Goal: Information Seeking & Learning: Learn about a topic

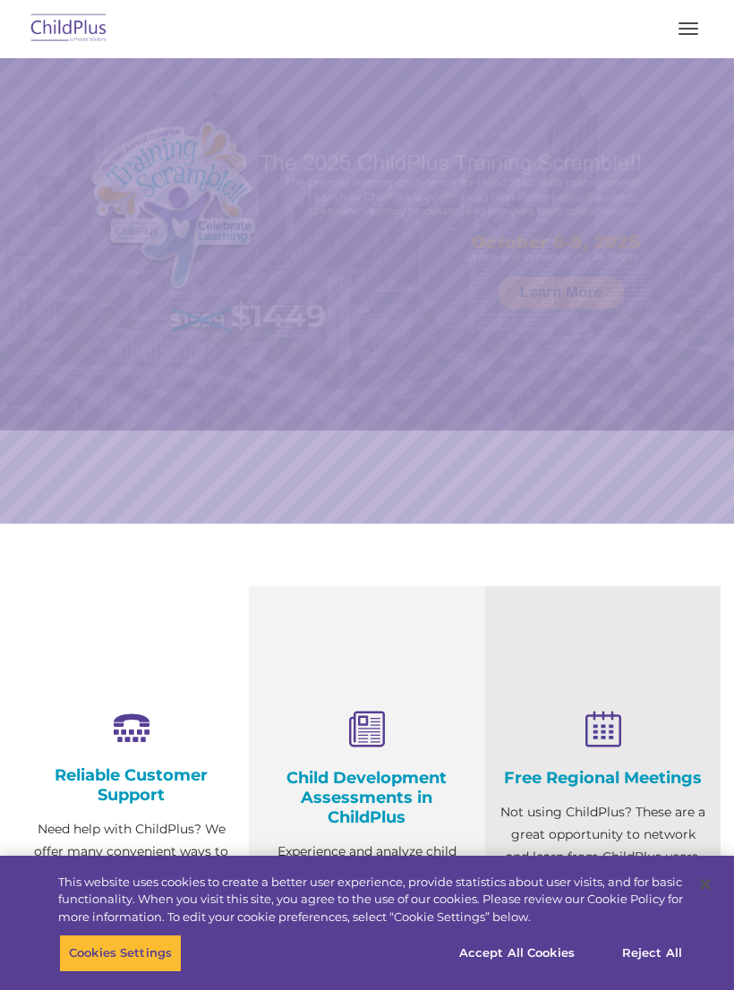
select select "MEDIUM"
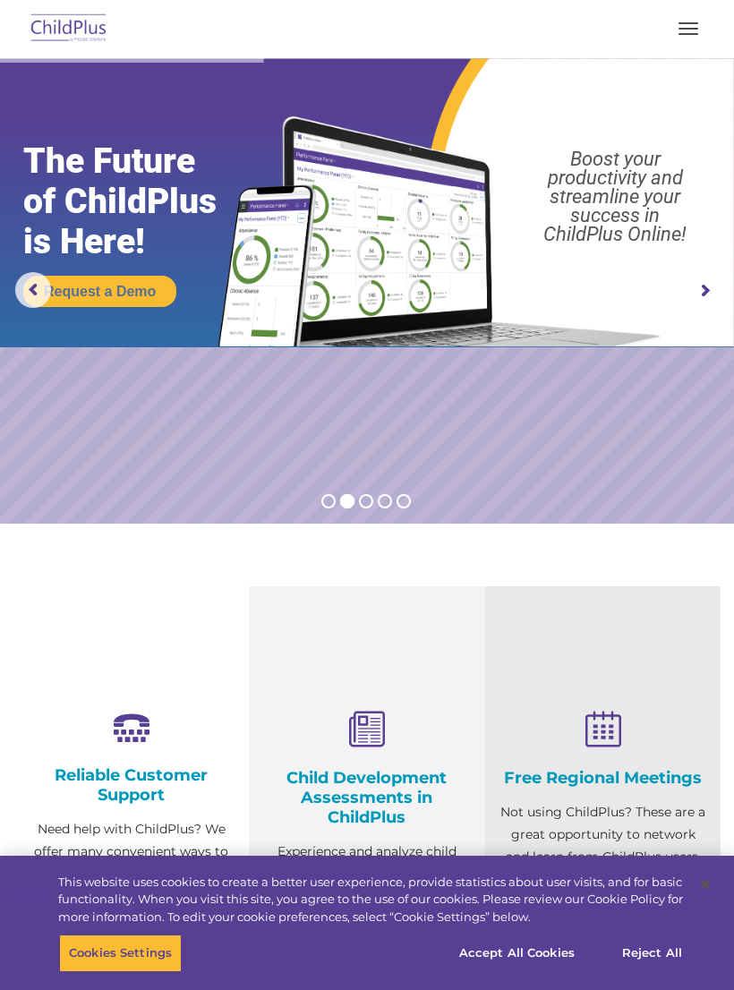
click at [71, 31] on img at bounding box center [69, 29] width 84 height 42
click at [53, 26] on img at bounding box center [69, 29] width 84 height 42
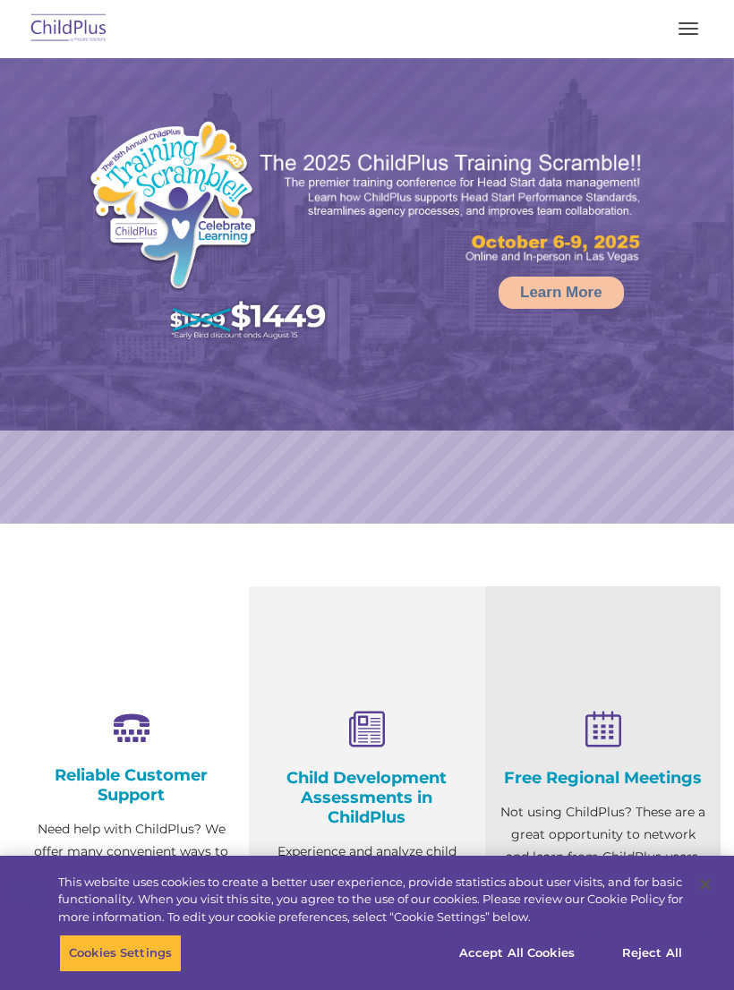
select select "MEDIUM"
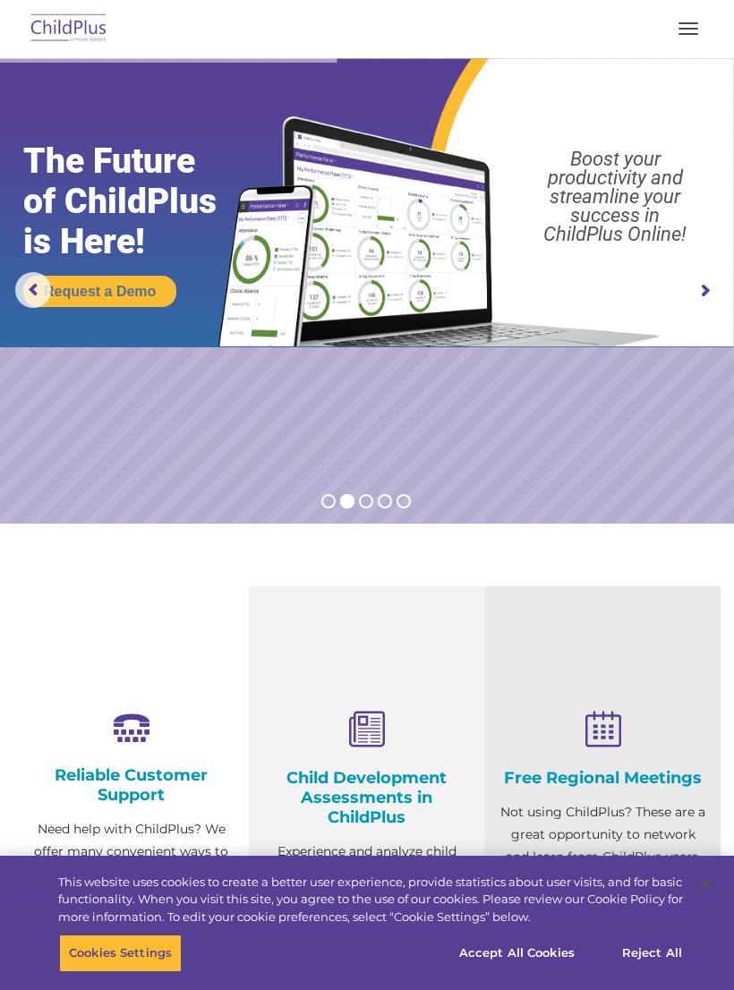
click at [61, 34] on img at bounding box center [69, 29] width 84 height 42
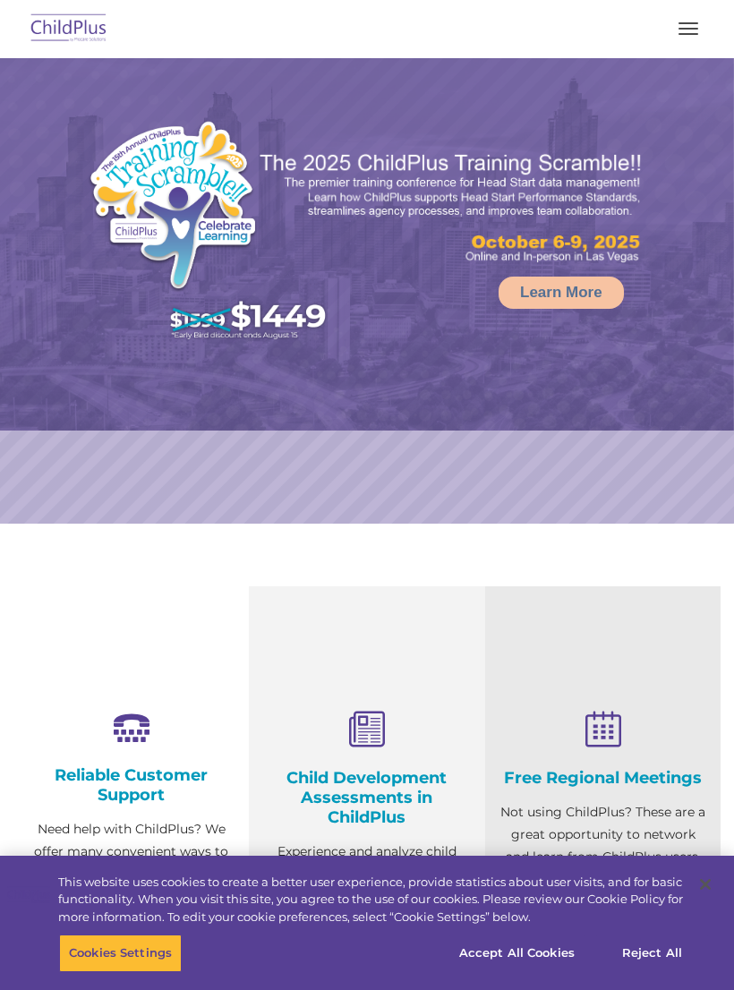
select select "MEDIUM"
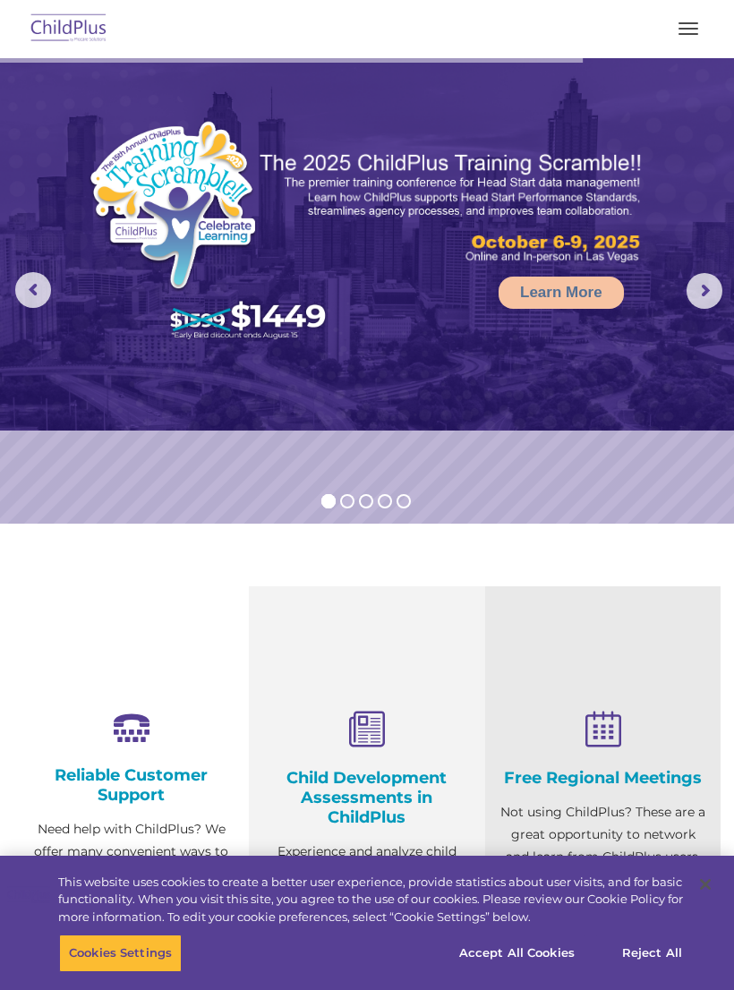
click at [704, 266] on img at bounding box center [367, 244] width 734 height 372
click at [701, 292] on rs-arrow at bounding box center [705, 291] width 36 height 36
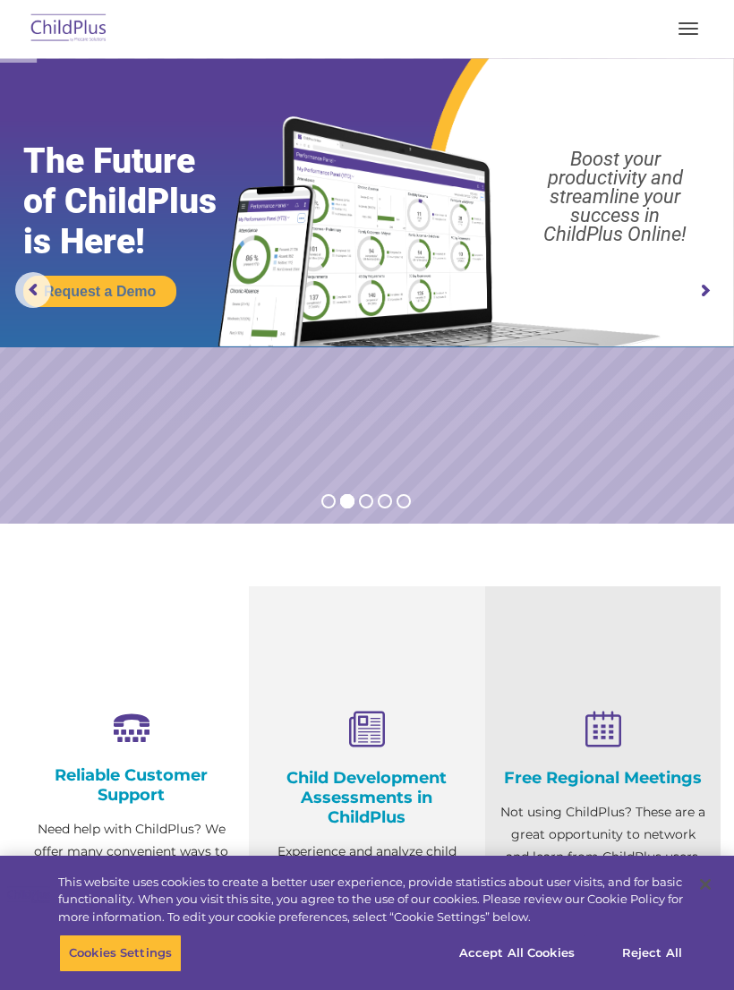
click at [680, 40] on button "button" at bounding box center [689, 28] width 38 height 29
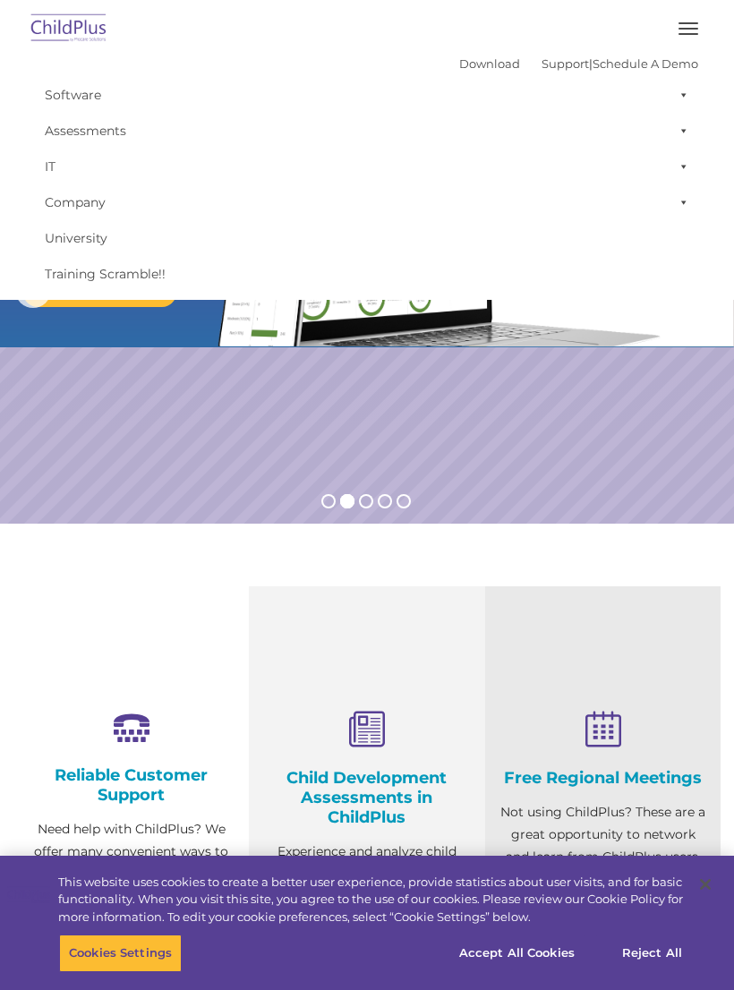
click at [113, 469] on rs-slide "Request a Demo The Future of ChildPlus is Here! Boost your productivity and str…" at bounding box center [367, 291] width 734 height 466
click at [544, 62] on link "Support" at bounding box center [565, 63] width 47 height 14
click at [76, 138] on link "Assessments" at bounding box center [367, 131] width 663 height 36
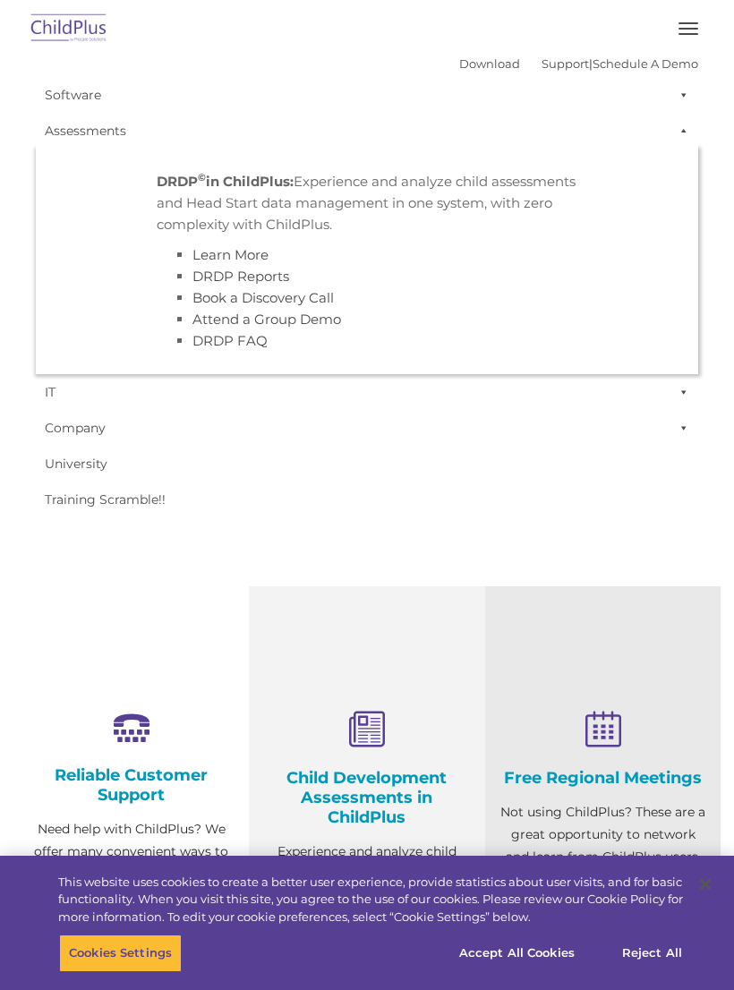
click at [622, 292] on ul "DRDP © in ChildPlus: Experience and analyze child assessments and Head Start da…" at bounding box center [367, 262] width 663 height 226
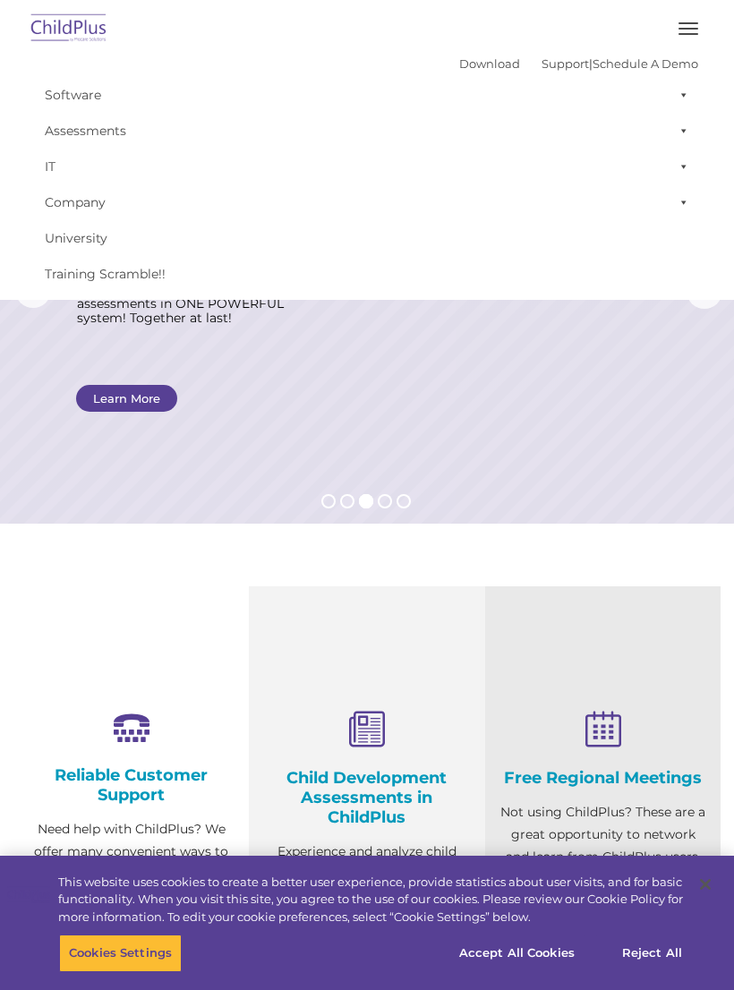
click at [60, 563] on section "Reliable Customer Support Need help with ChildPlus? We offer many convenient wa…" at bounding box center [367, 861] width 734 height 675
click at [67, 30] on img at bounding box center [69, 29] width 84 height 42
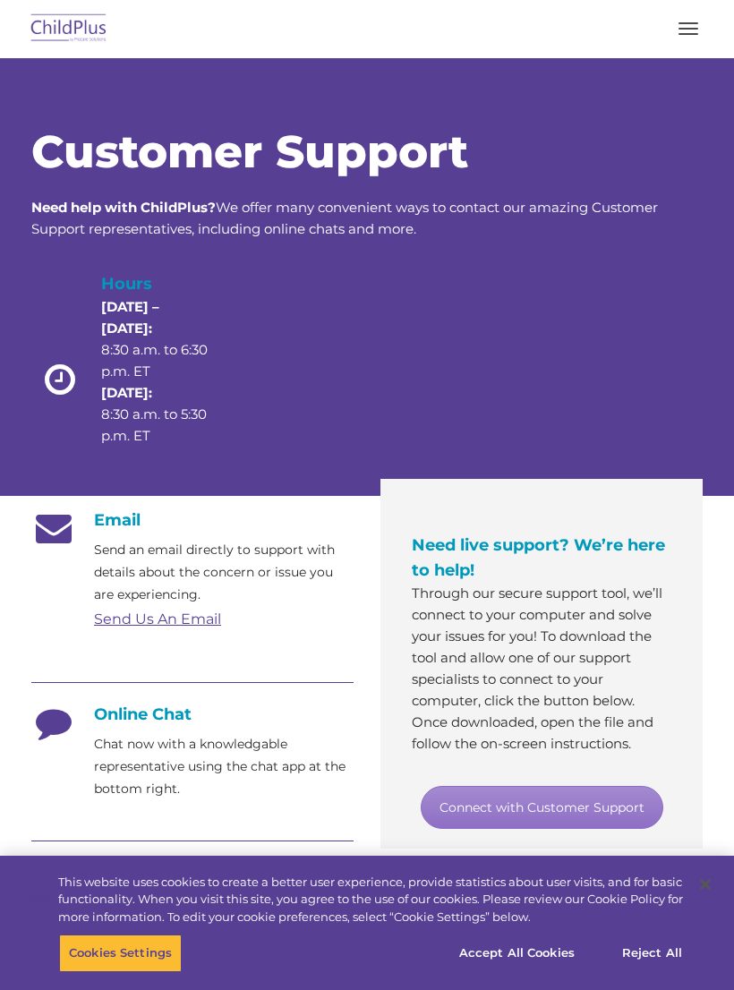
click at [671, 33] on button "button" at bounding box center [689, 28] width 38 height 29
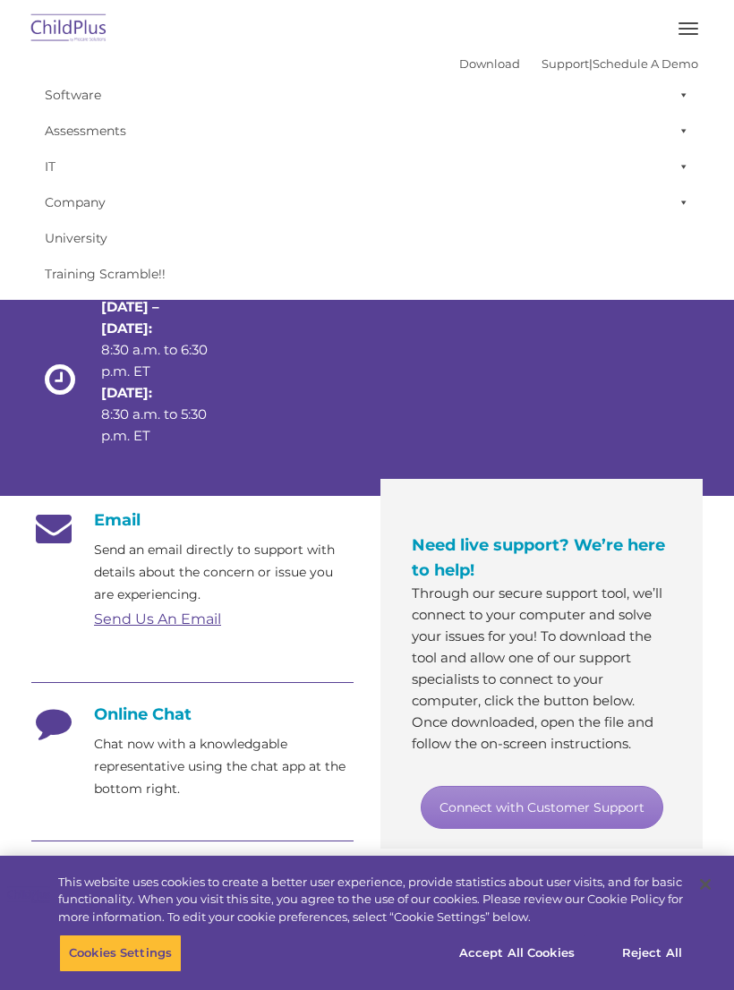
click at [542, 64] on link "Support" at bounding box center [565, 63] width 47 height 14
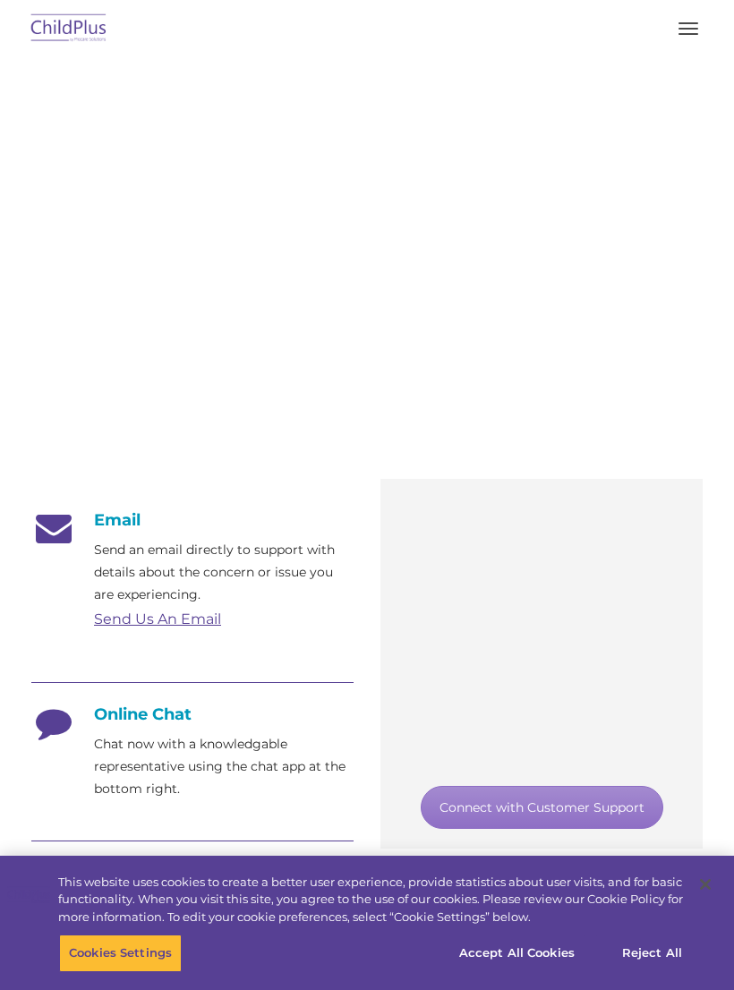
click at [468, 68] on div "Customer Support Need help with ChildPlus? We offer many convenient ways to con…" at bounding box center [367, 277] width 734 height 438
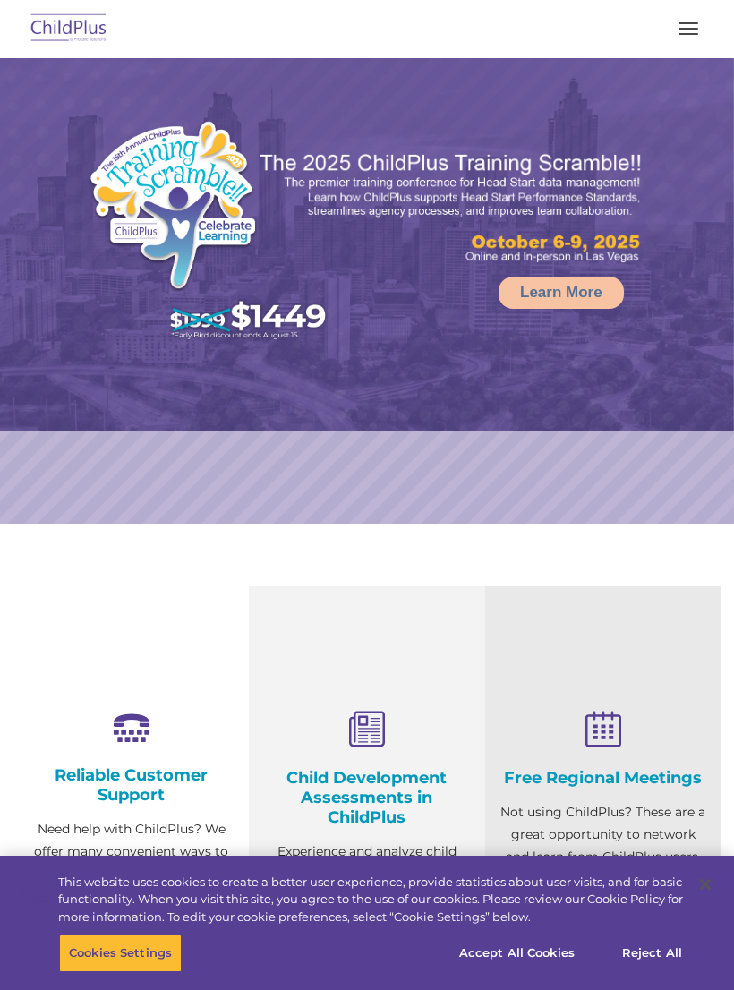
select select "MEDIUM"
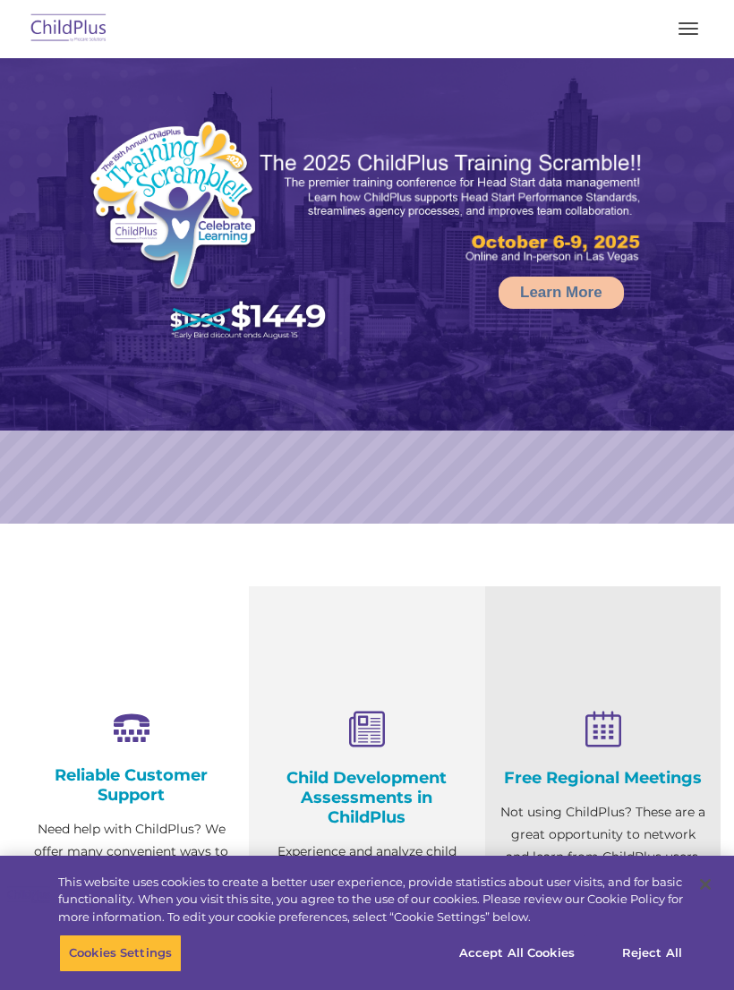
select select "MEDIUM"
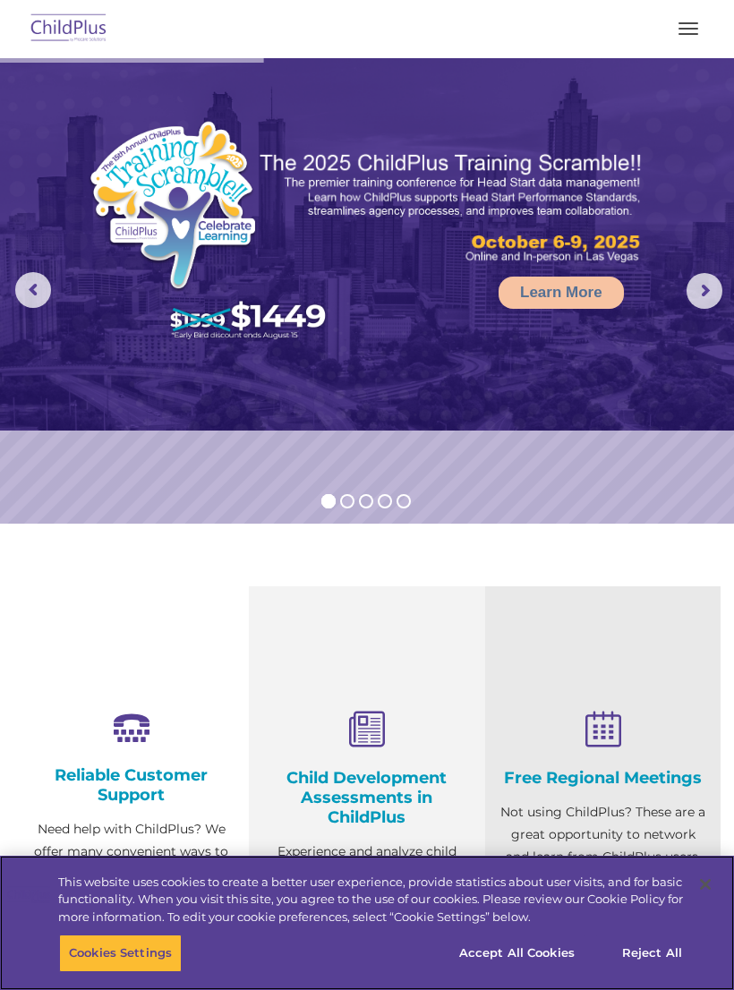
click at [517, 954] on button "Accept All Cookies" at bounding box center [516, 954] width 135 height 38
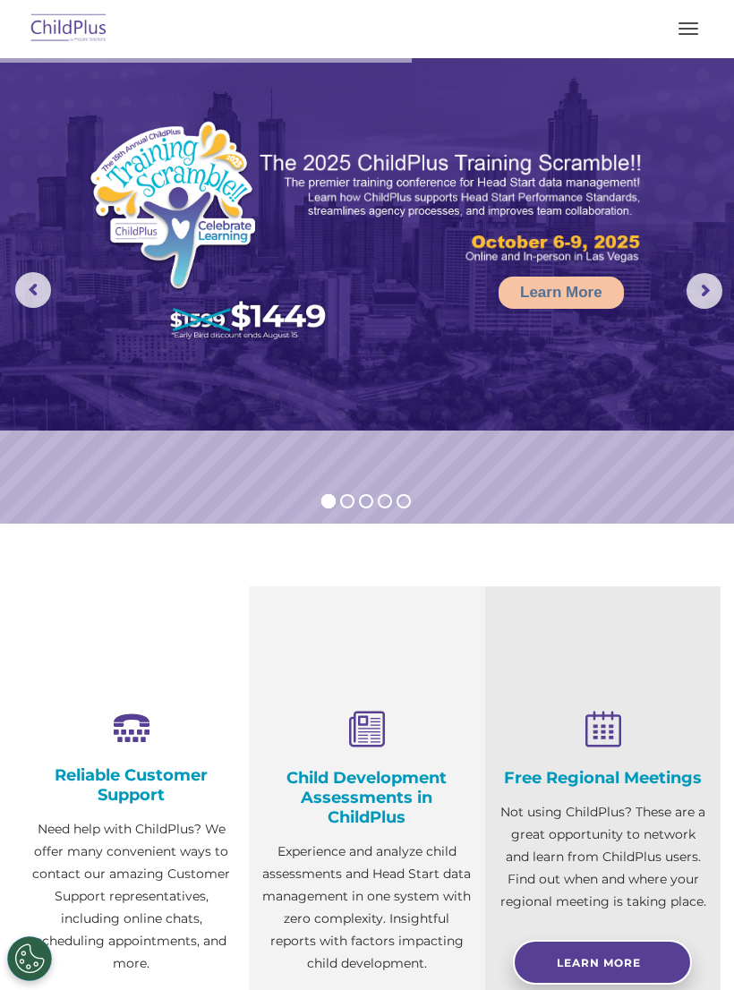
click at [77, 17] on img at bounding box center [69, 29] width 84 height 42
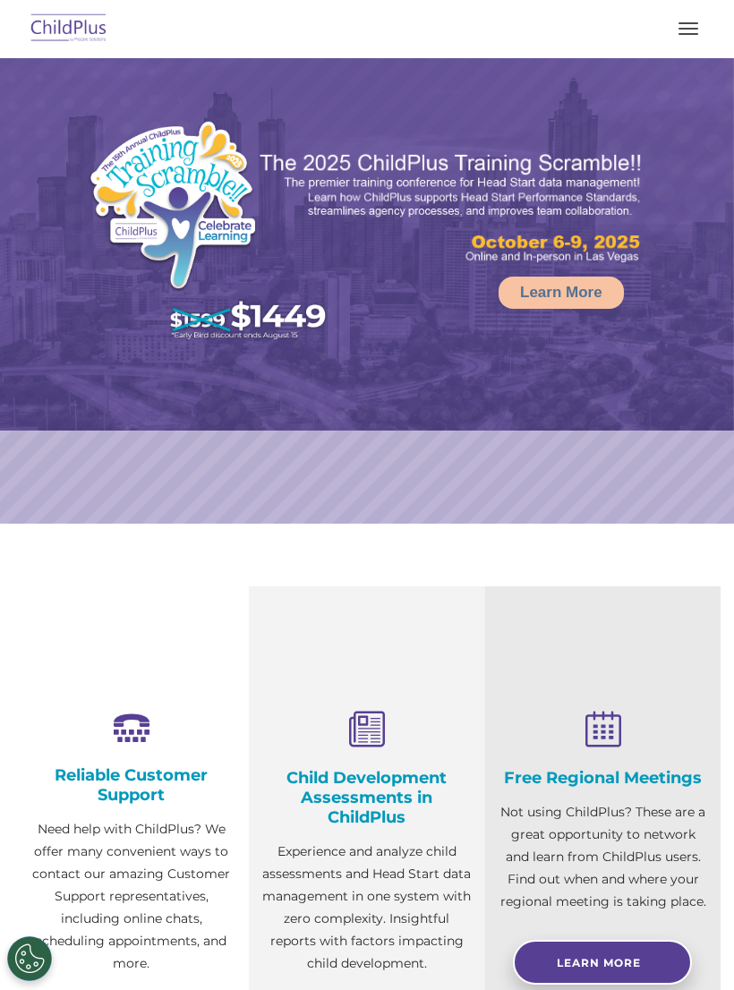
select select "MEDIUM"
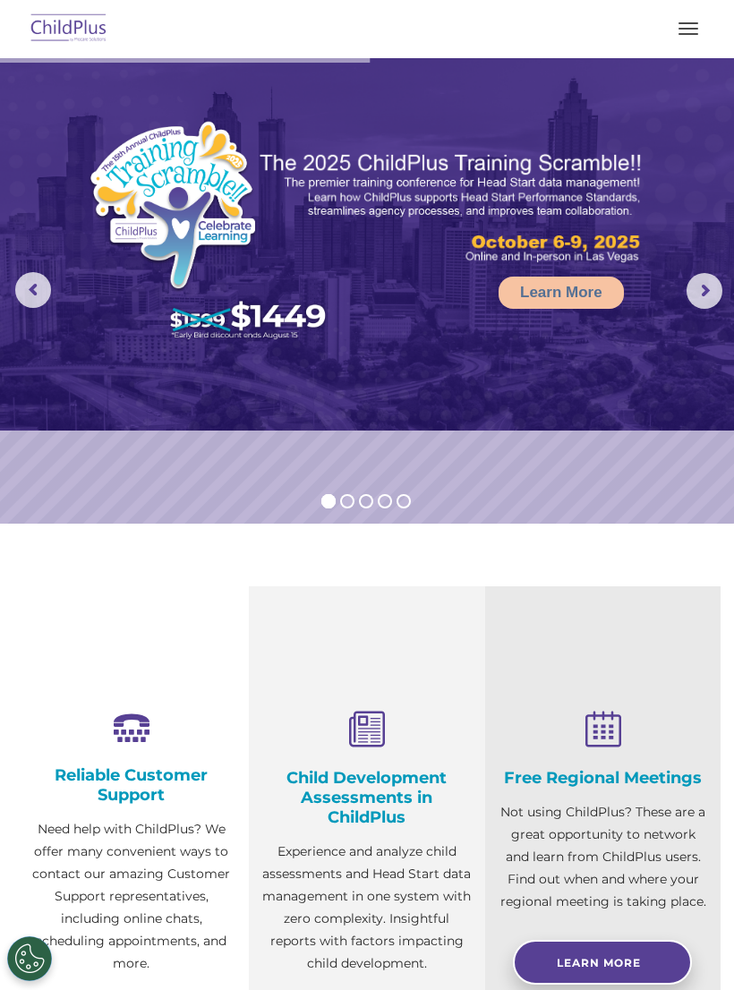
click at [683, 28] on span "button" at bounding box center [689, 29] width 20 height 2
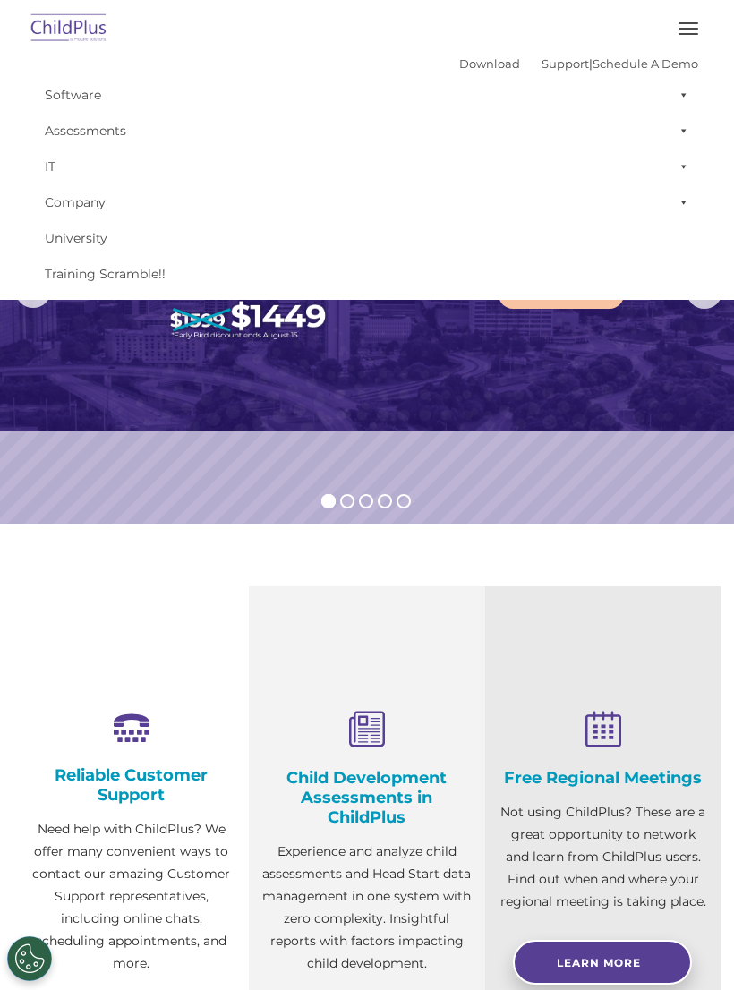
click at [92, 133] on link "Assessments" at bounding box center [367, 131] width 663 height 36
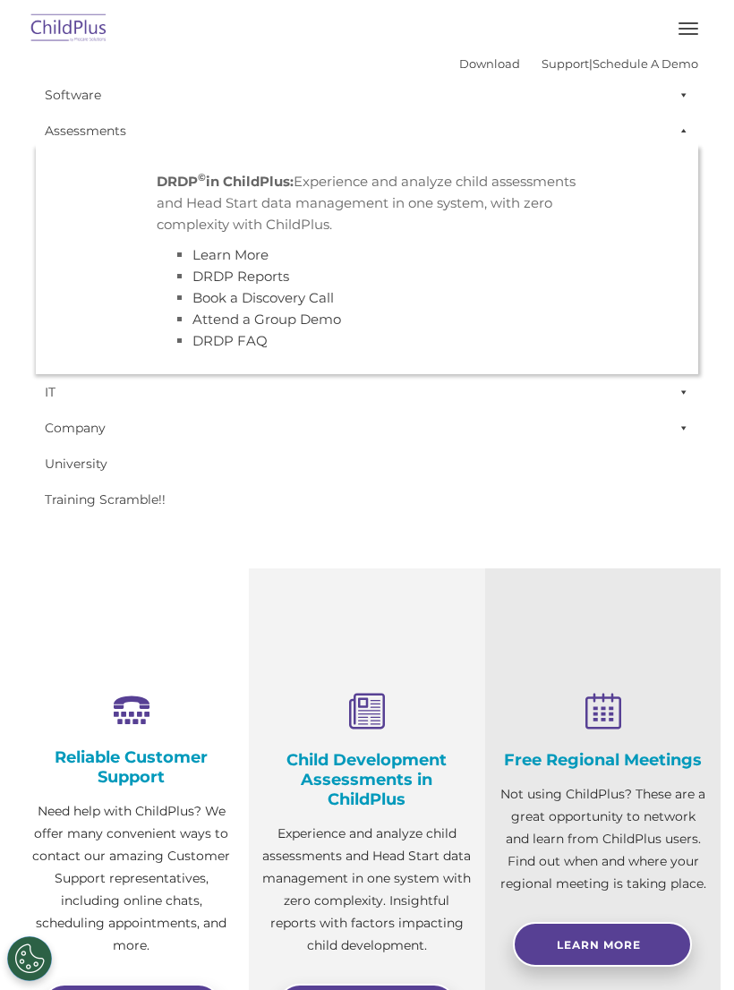
scroll to position [84, 0]
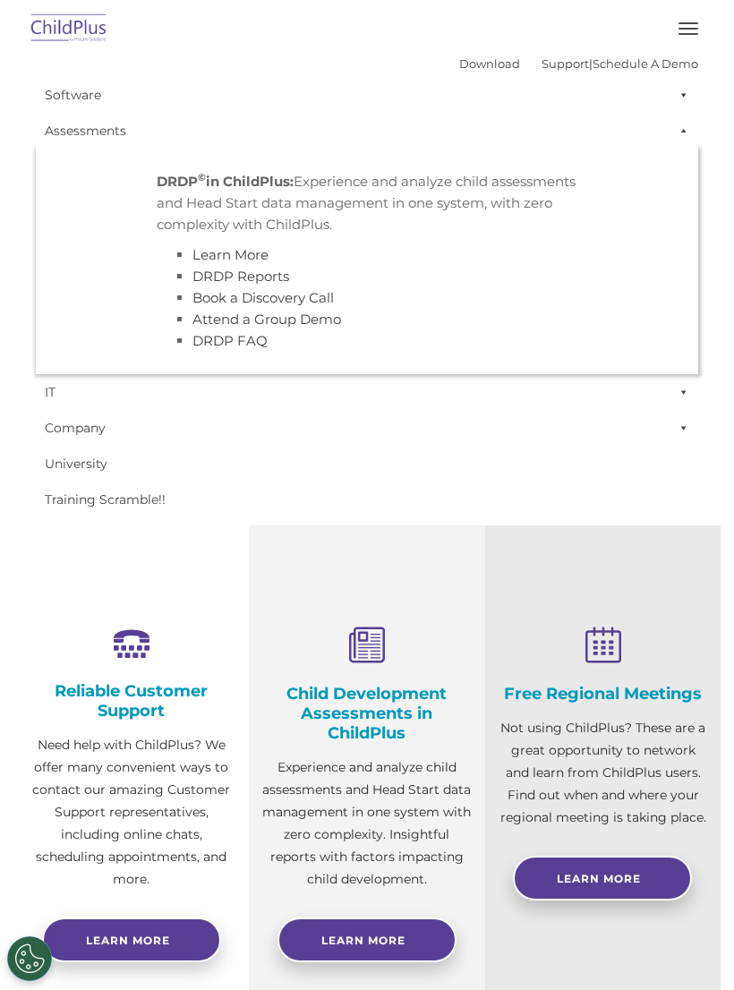
click at [372, 187] on p "DRDP © in ChildPlus: Experience and analyze child assessments and Head Start da…" at bounding box center [367, 203] width 421 height 64
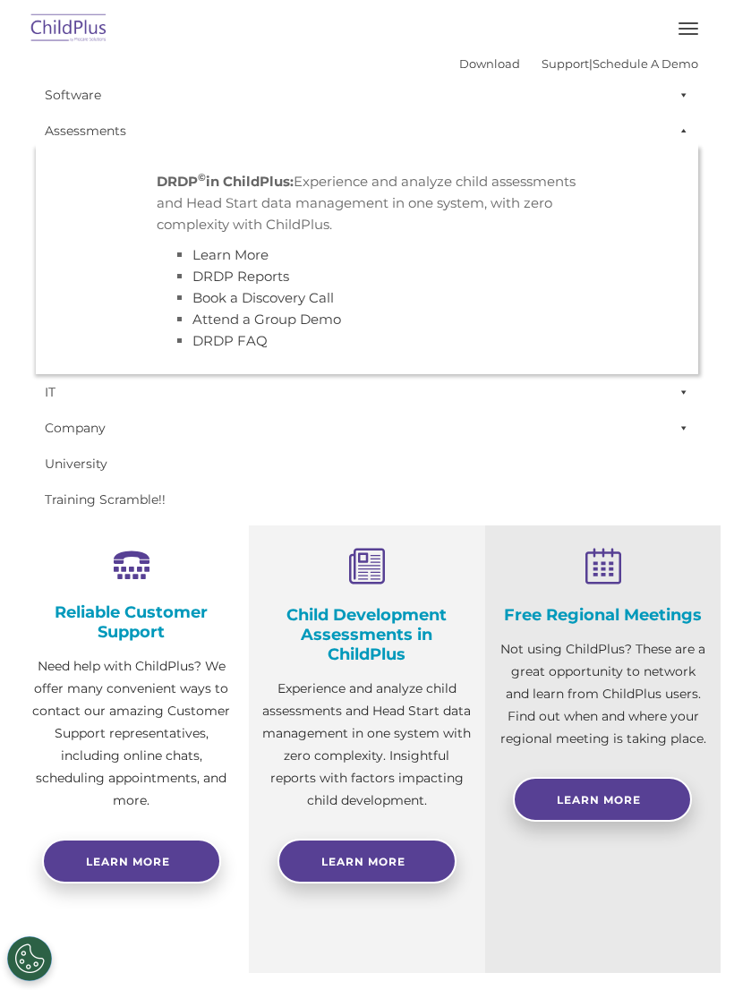
scroll to position [143, 0]
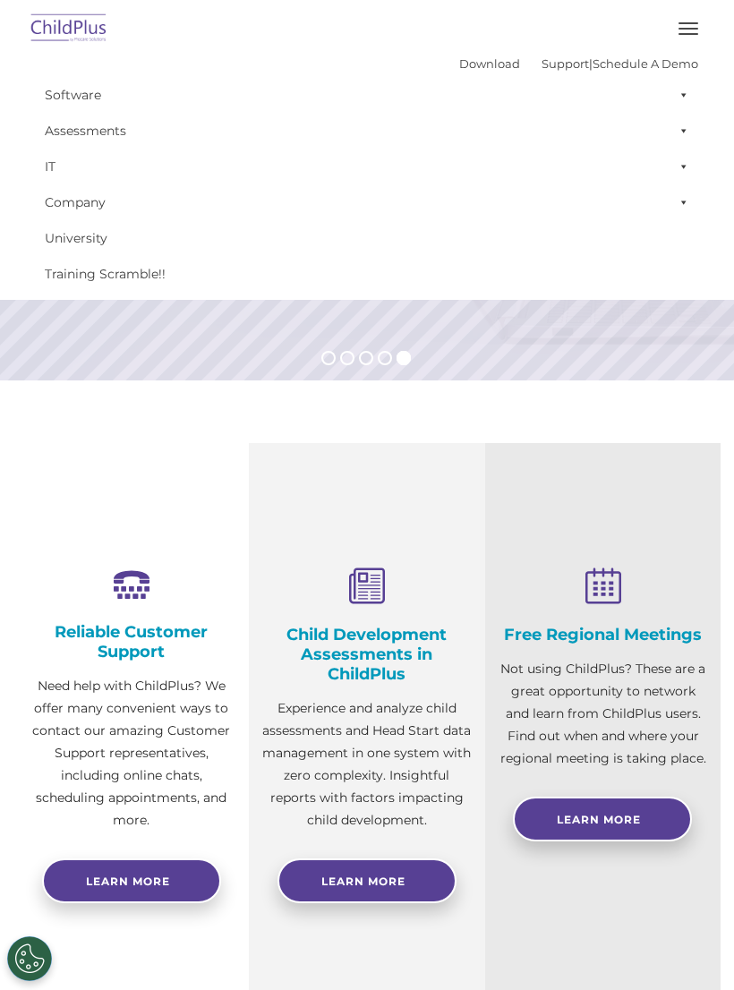
click at [355, 860] on link "Learn More" at bounding box center [367, 881] width 179 height 45
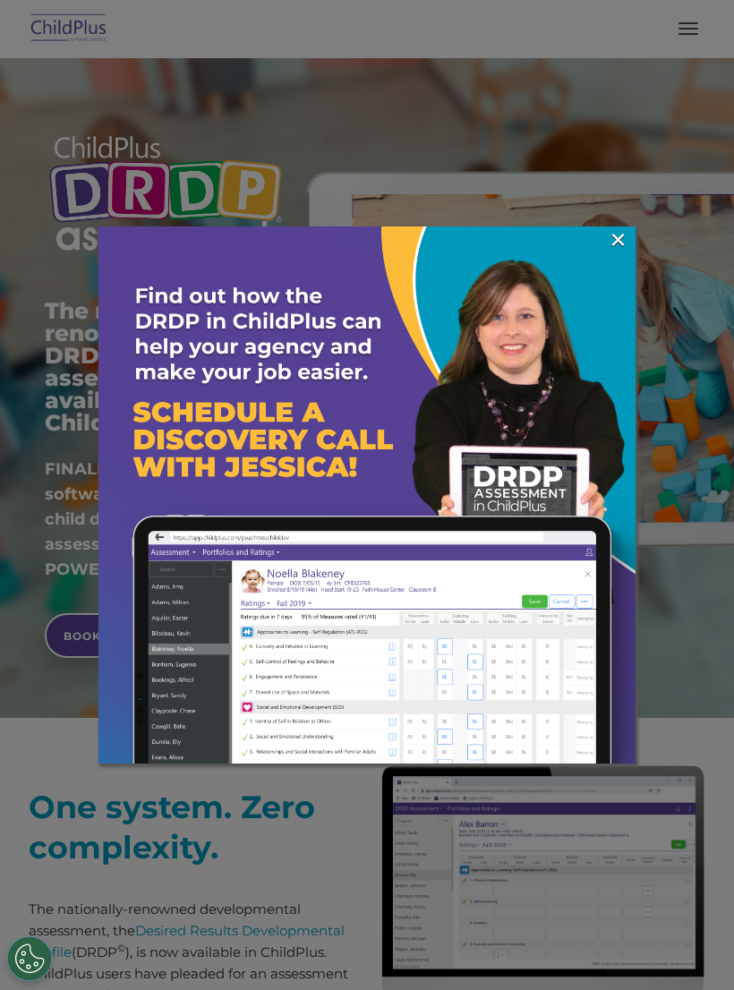
scroll to position [56, 0]
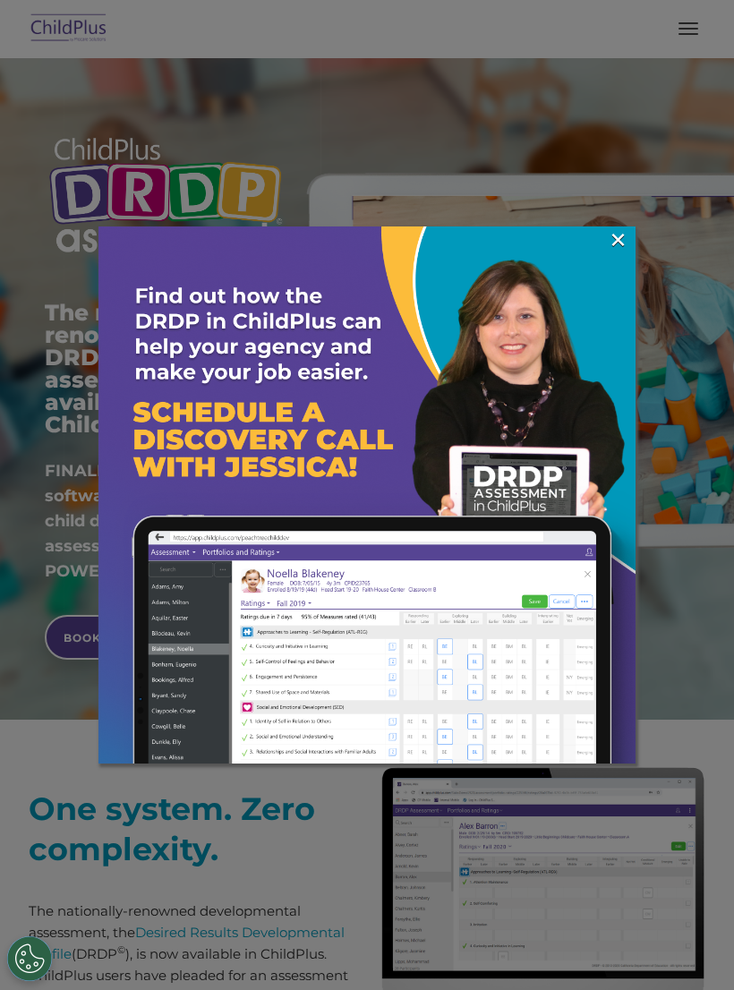
click at [617, 240] on link "×" at bounding box center [618, 240] width 21 height 18
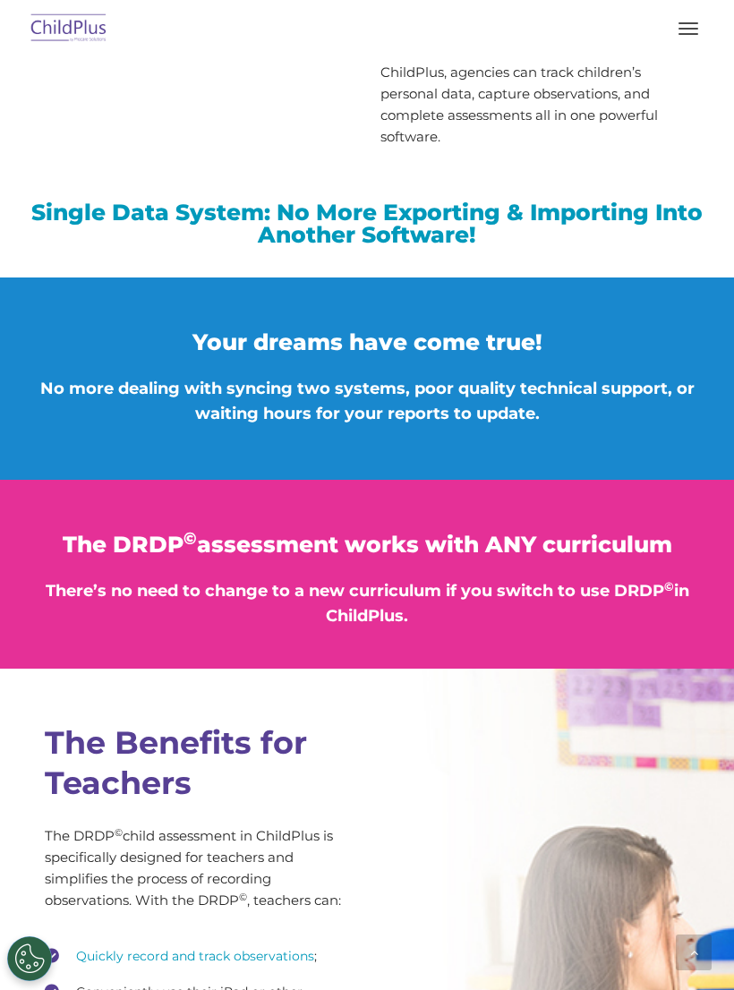
scroll to position [2220, 0]
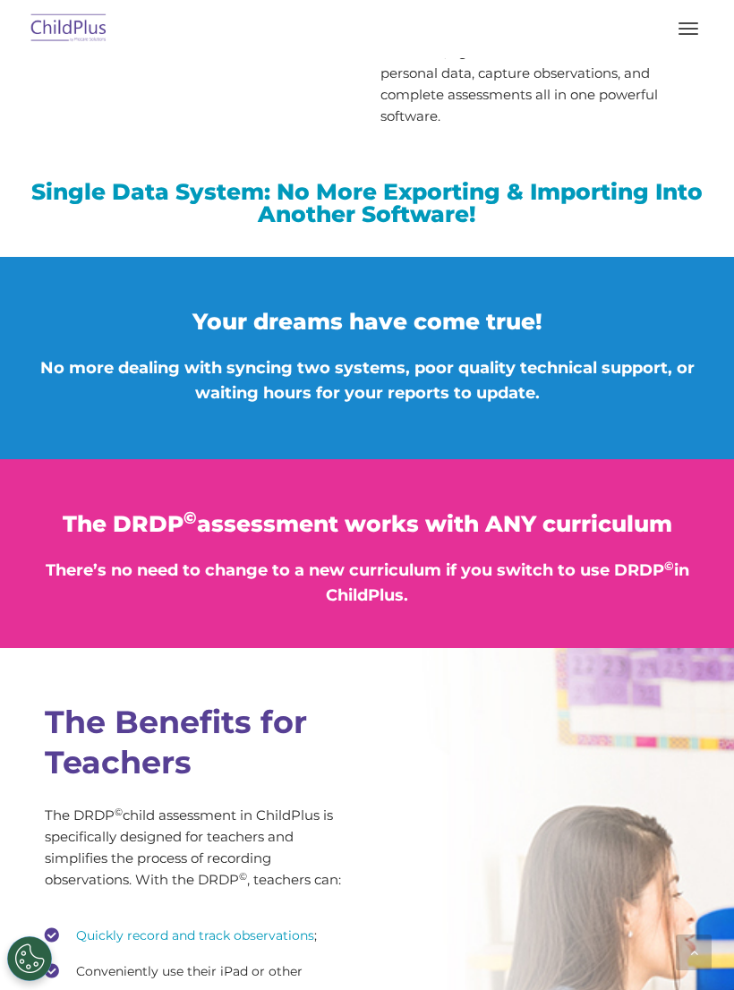
click at [653, 311] on h3 "Your dreams have come true!" at bounding box center [366, 322] width 671 height 22
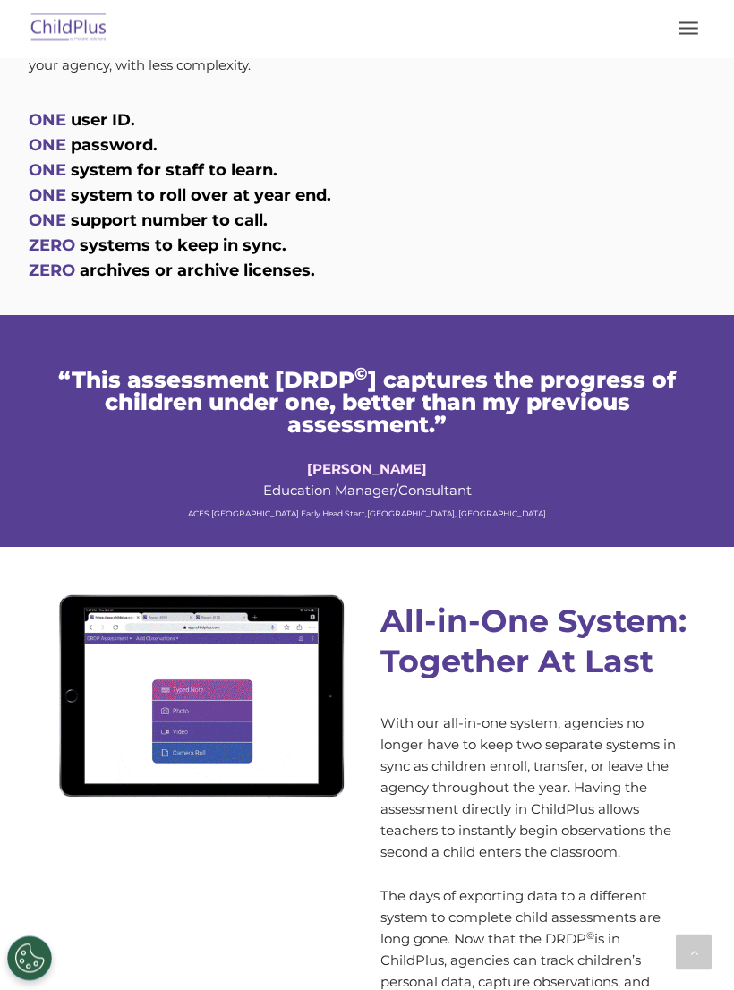
scroll to position [1465, 0]
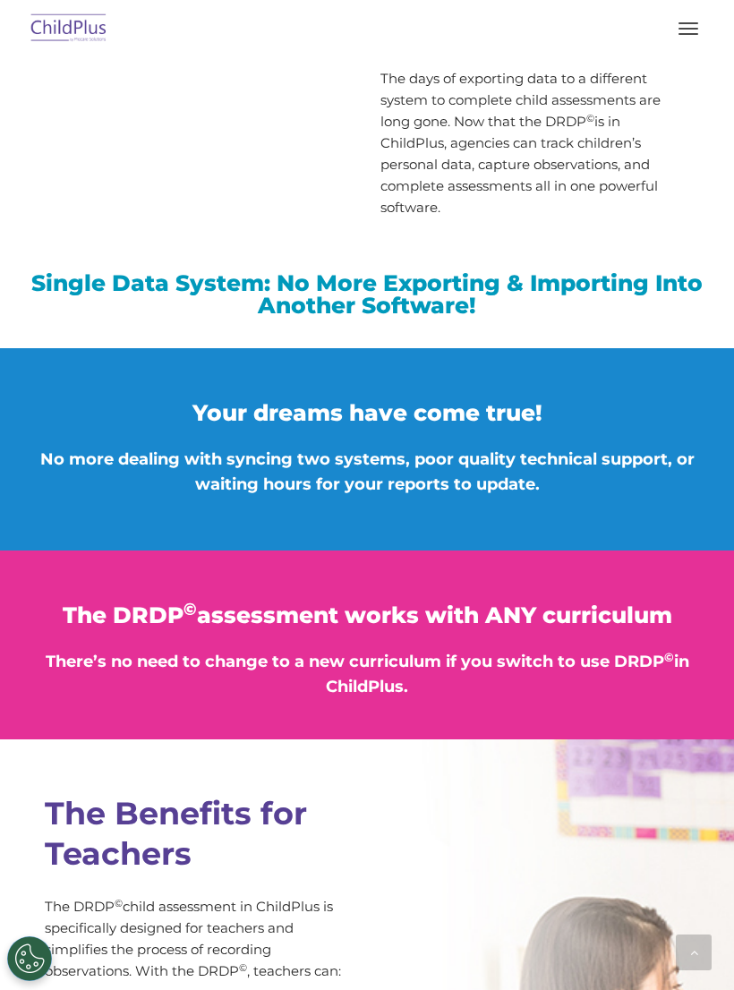
click at [526, 609] on div "The DRDP © assessment works with ANY curriculum There’s no need to change to a …" at bounding box center [366, 651] width 671 height 95
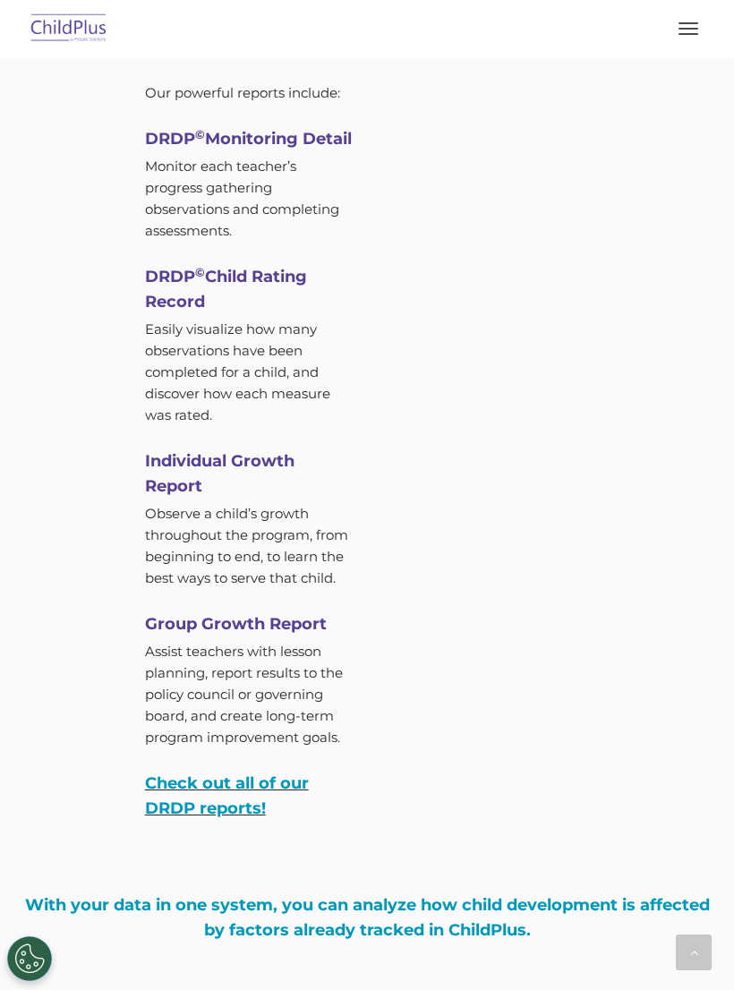
scroll to position [6648, 0]
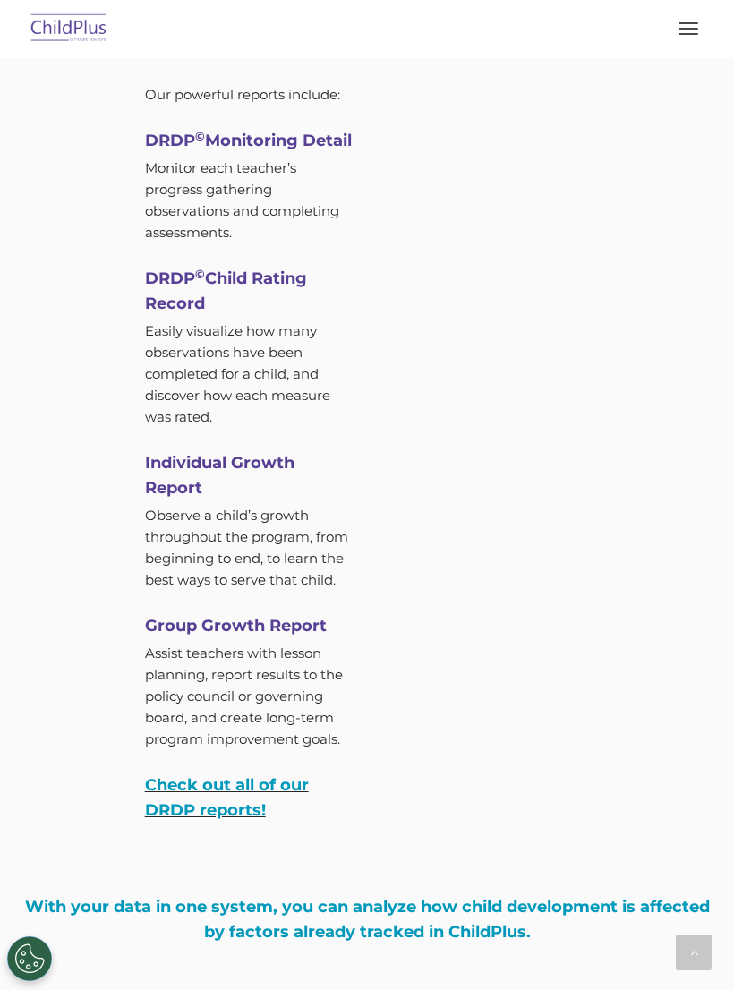
click at [256, 789] on link "Check out all of our DRDP reports!" at bounding box center [227, 797] width 164 height 45
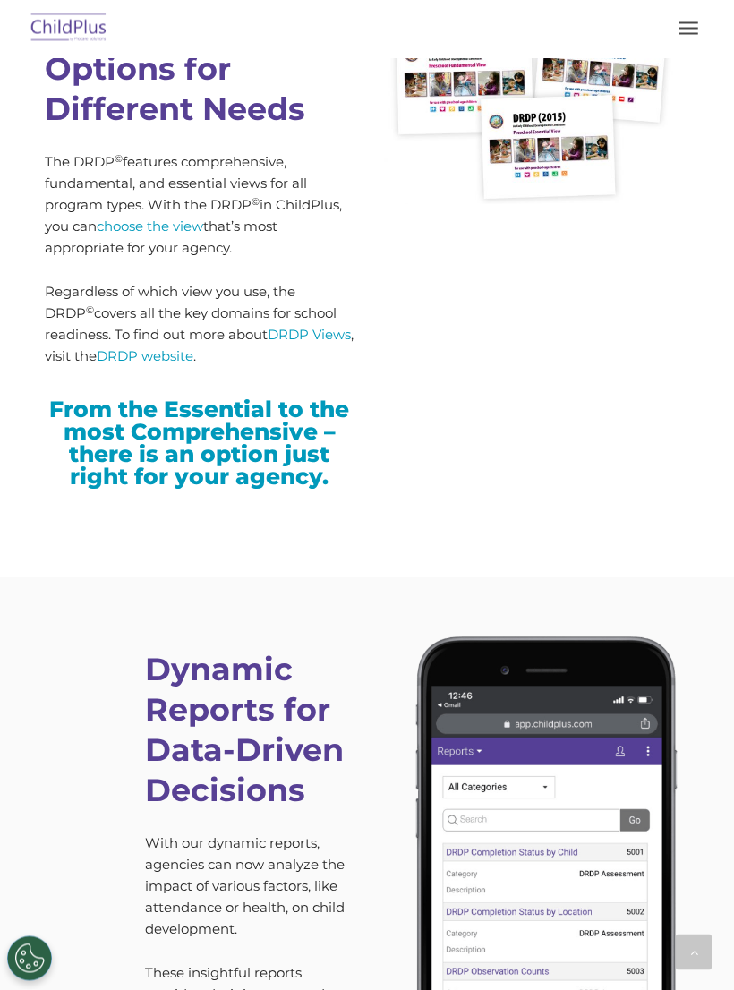
scroll to position [5016, 0]
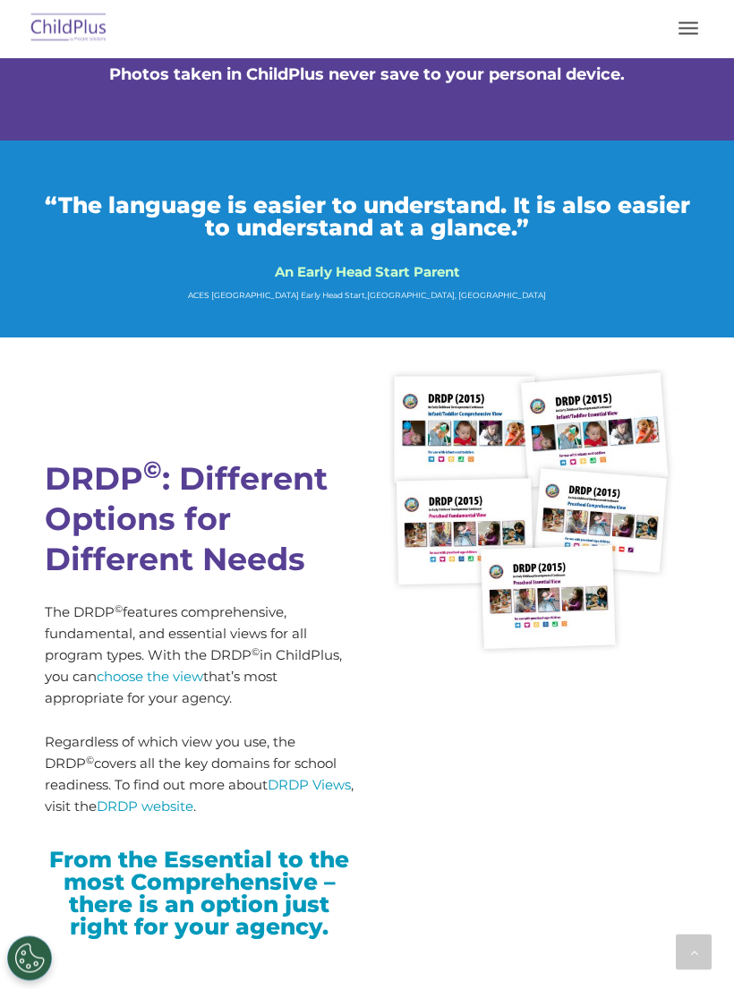
click at [200, 669] on link "choose the view" at bounding box center [150, 677] width 107 height 17
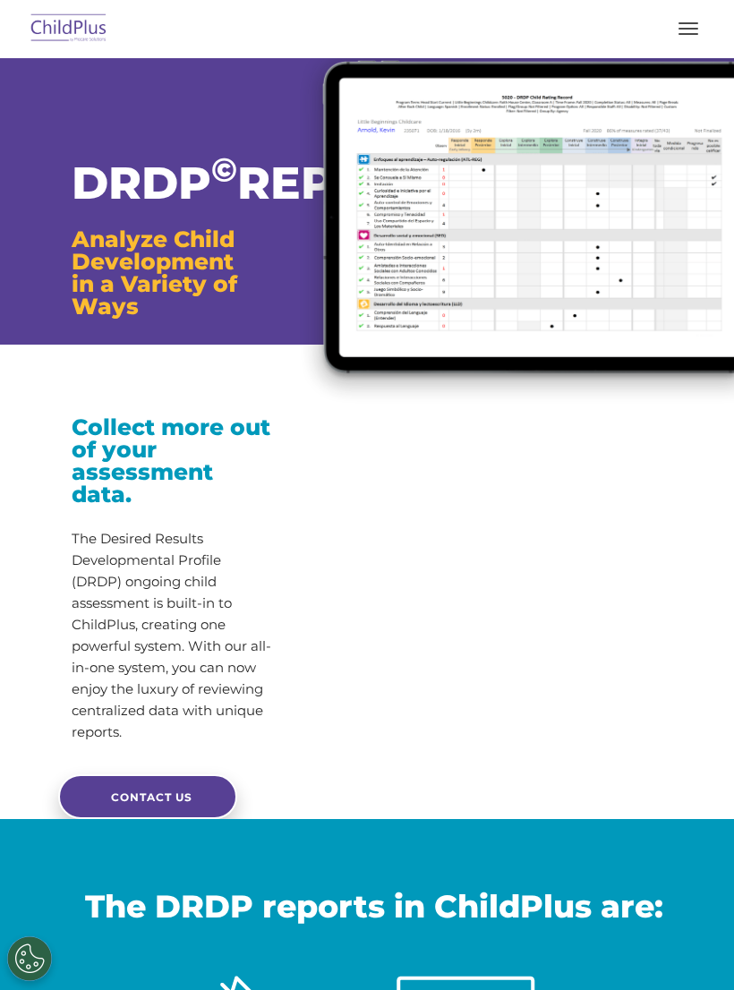
click at [187, 804] on span "CONTACT US" at bounding box center [151, 797] width 81 height 13
